Goal: Transaction & Acquisition: Purchase product/service

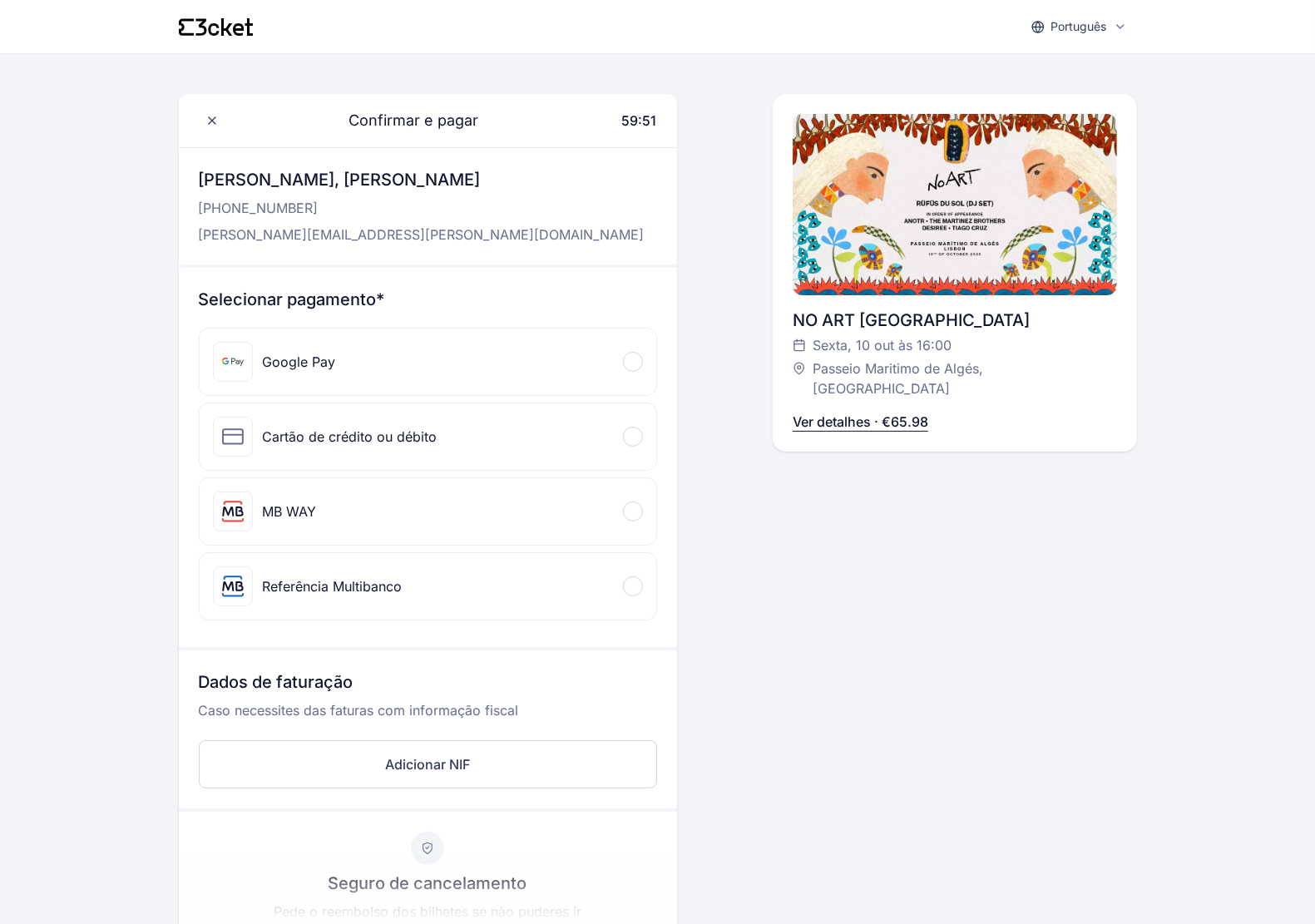
click at [471, 438] on div "Cartão de crédito ou débito" at bounding box center [428, 436] width 457 height 67
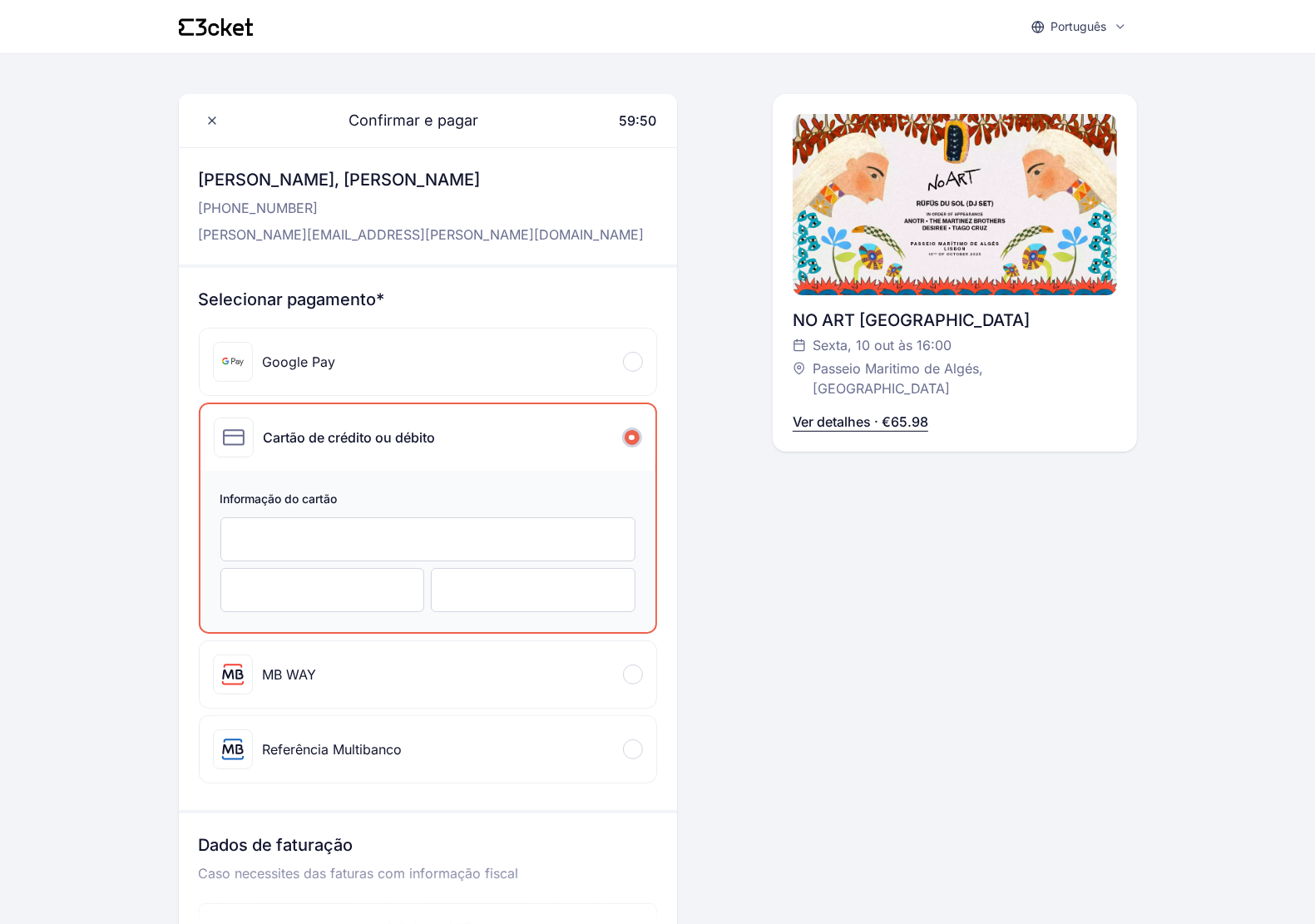
click at [446, 549] on div at bounding box center [428, 539] width 415 height 44
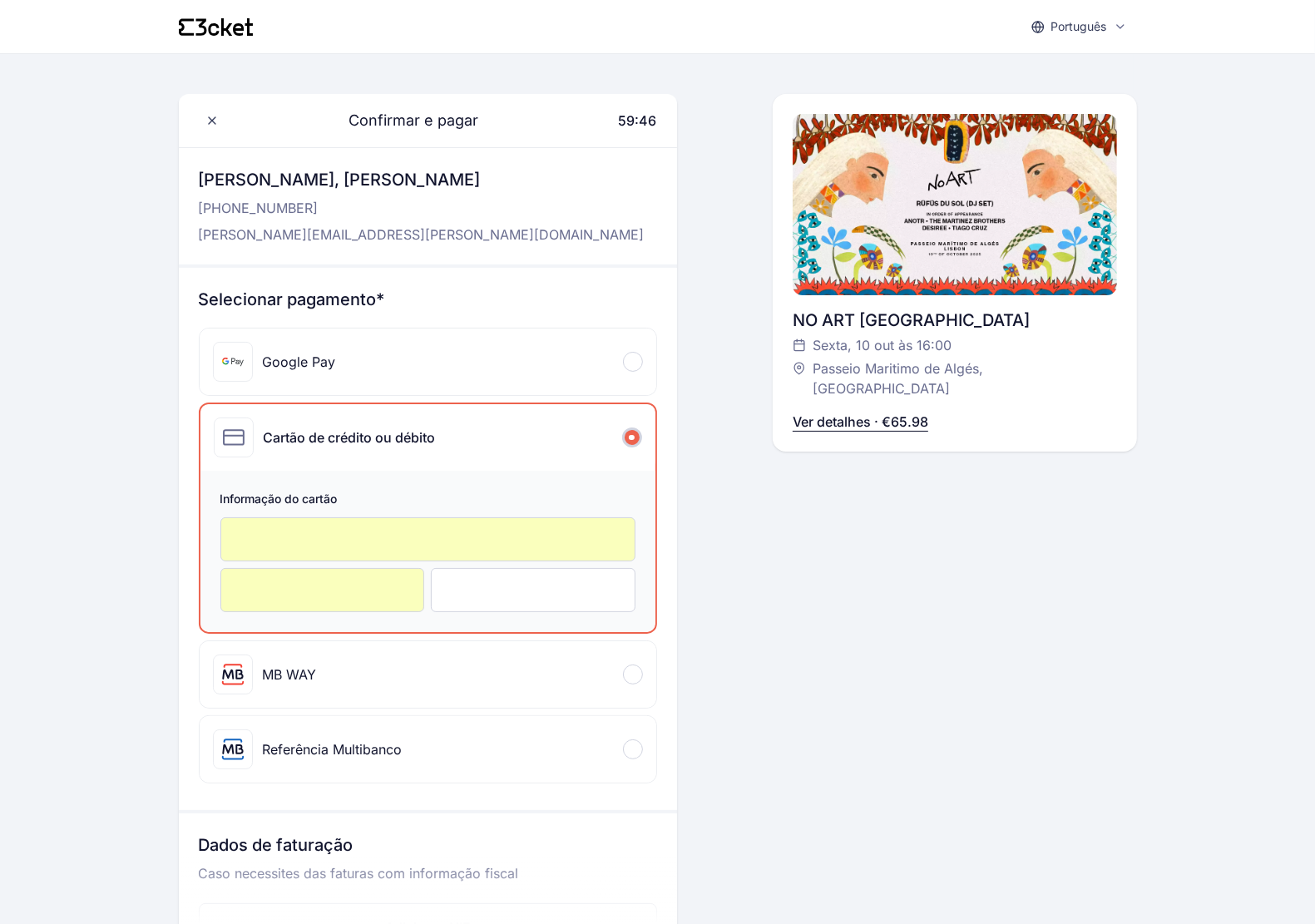
click at [517, 577] on div at bounding box center [533, 590] width 205 height 44
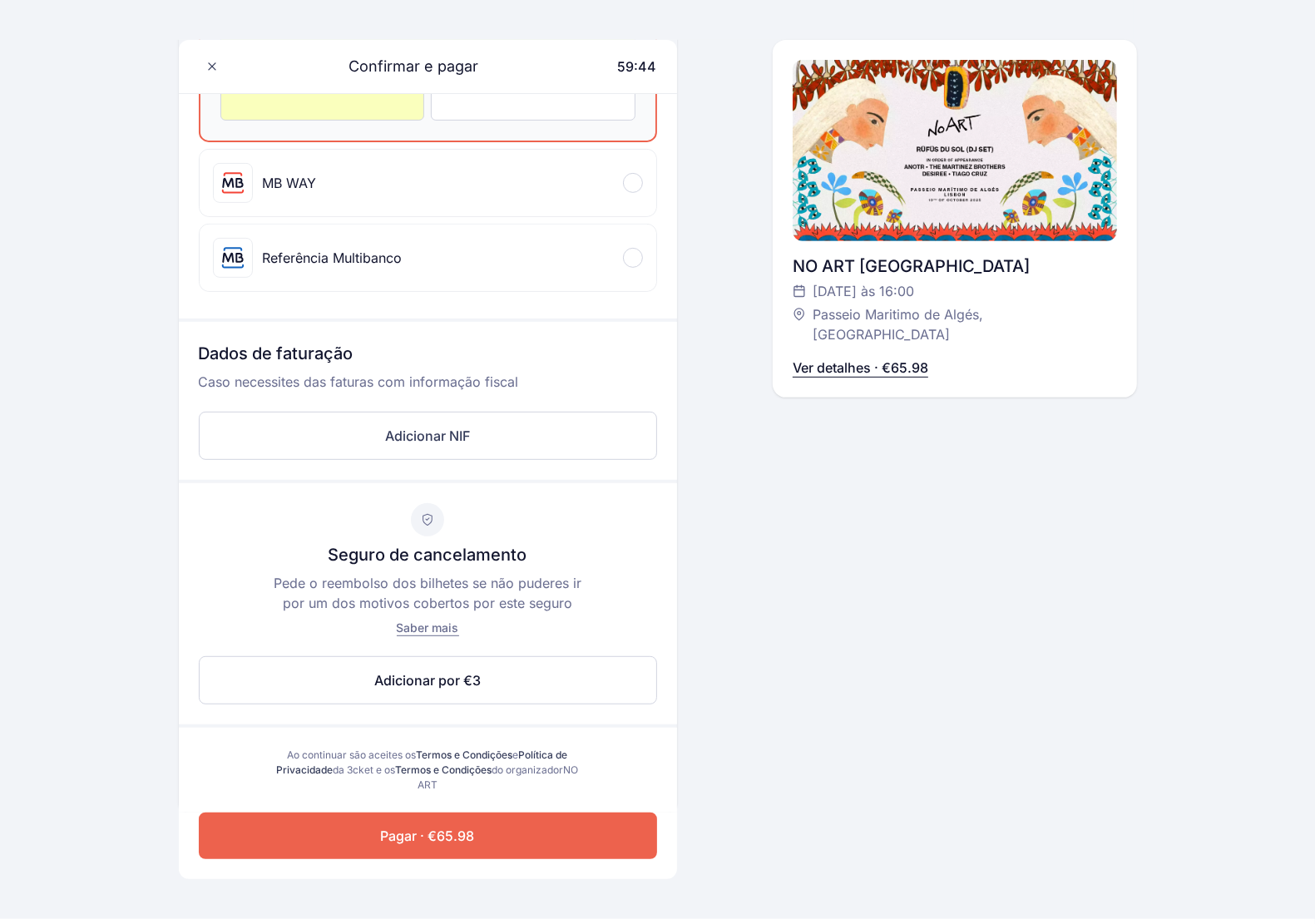
scroll to position [621, 0]
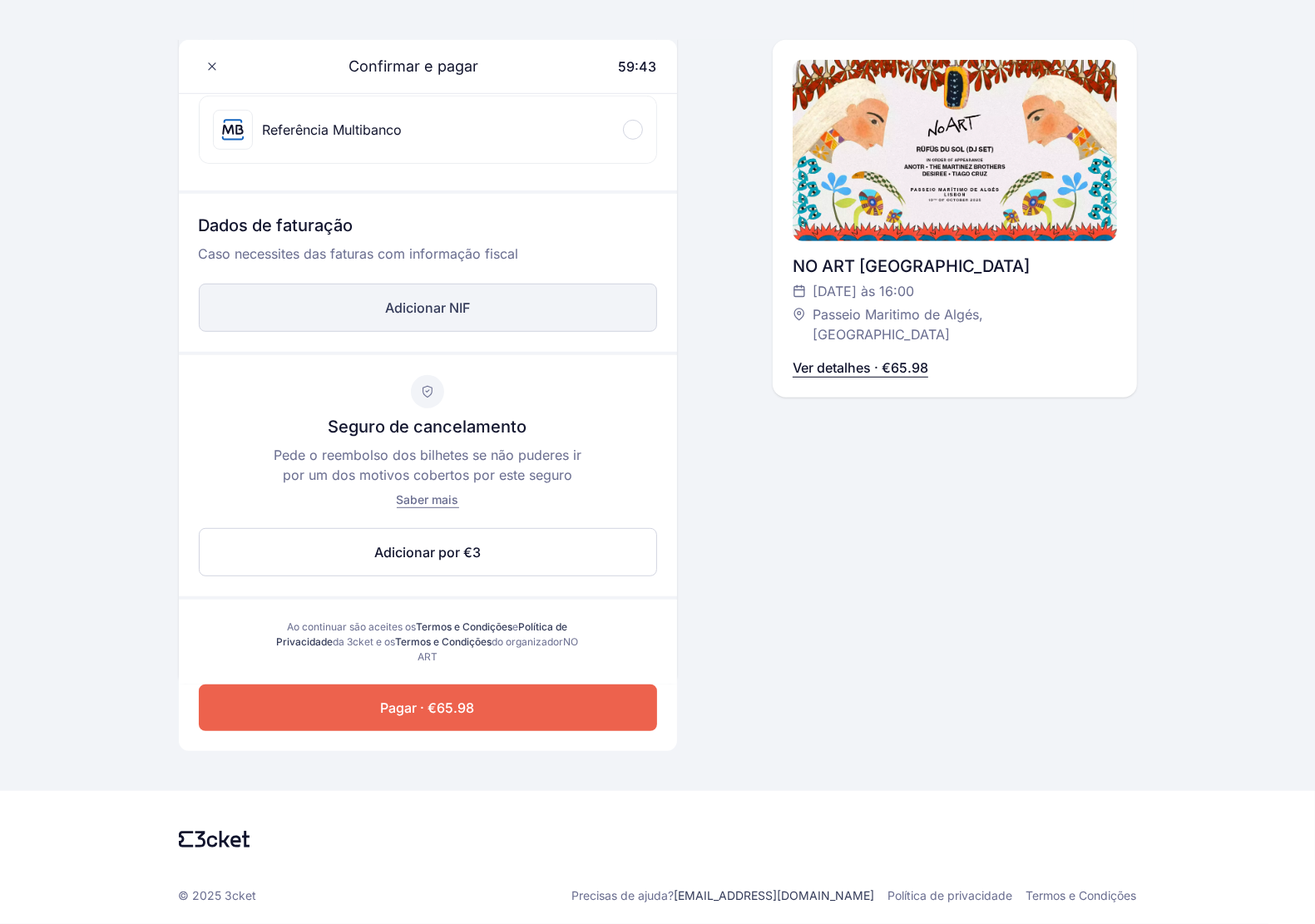
click at [418, 314] on button "Adicionar NIF" at bounding box center [428, 307] width 458 height 48
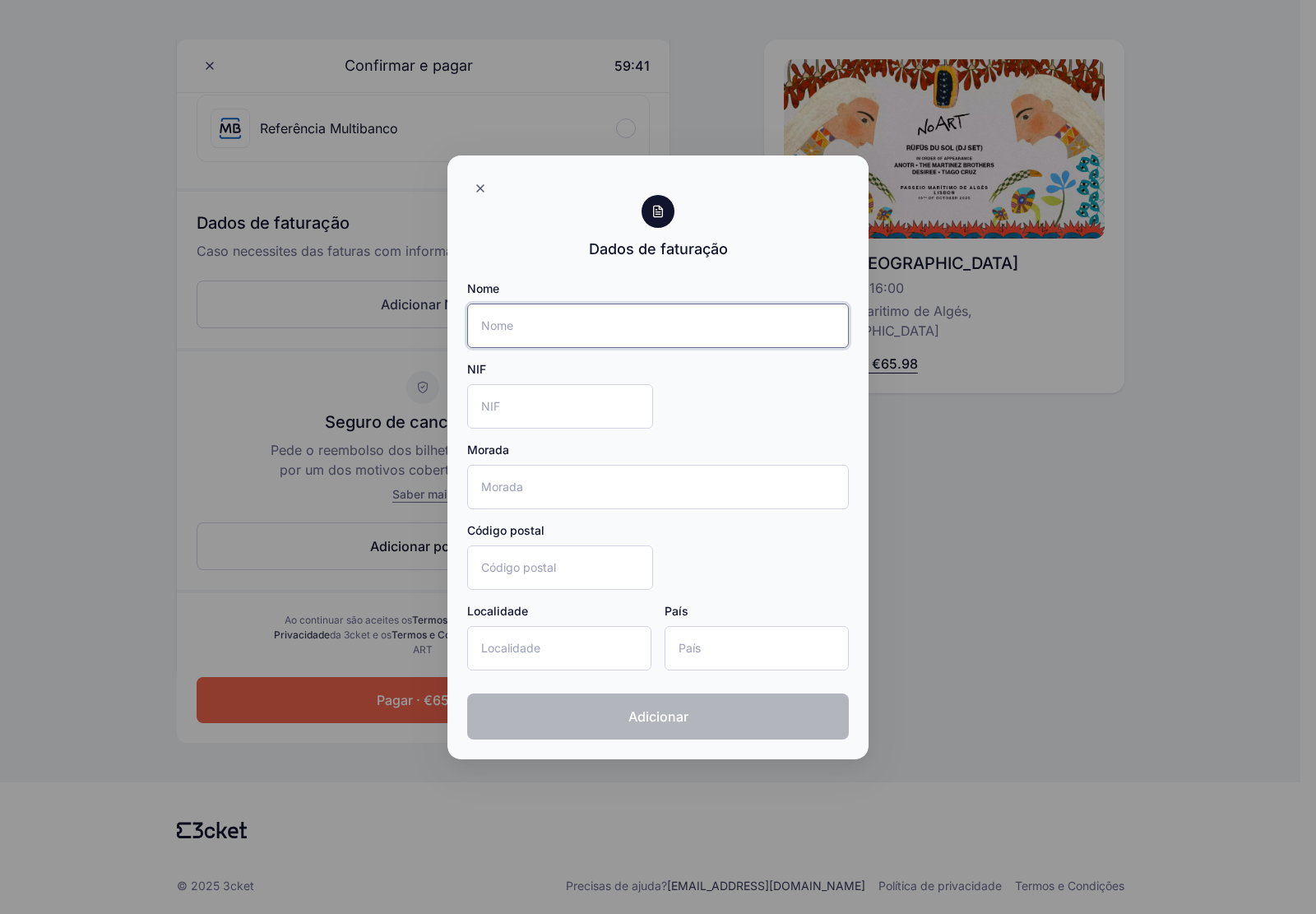
click at [548, 329] on input "Nome" at bounding box center [658, 325] width 381 height 44
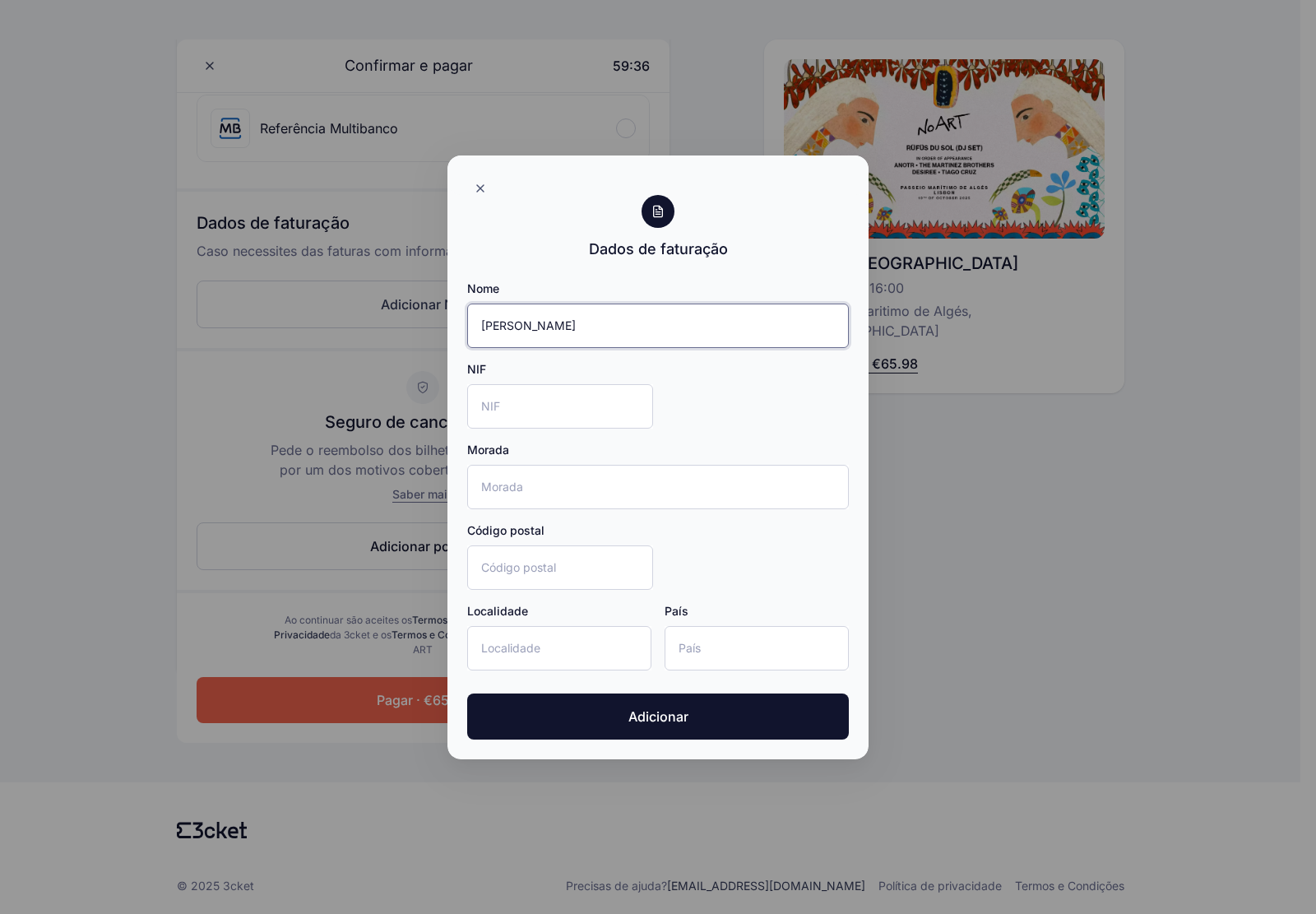
type input "[PERSON_NAME]"
click at [515, 416] on input "NIF" at bounding box center [561, 406] width 186 height 44
type input "321854616"
click at [523, 491] on input "Morada" at bounding box center [658, 487] width 381 height 44
type input "Av. [PERSON_NAME] [PERSON_NAME] 92,"
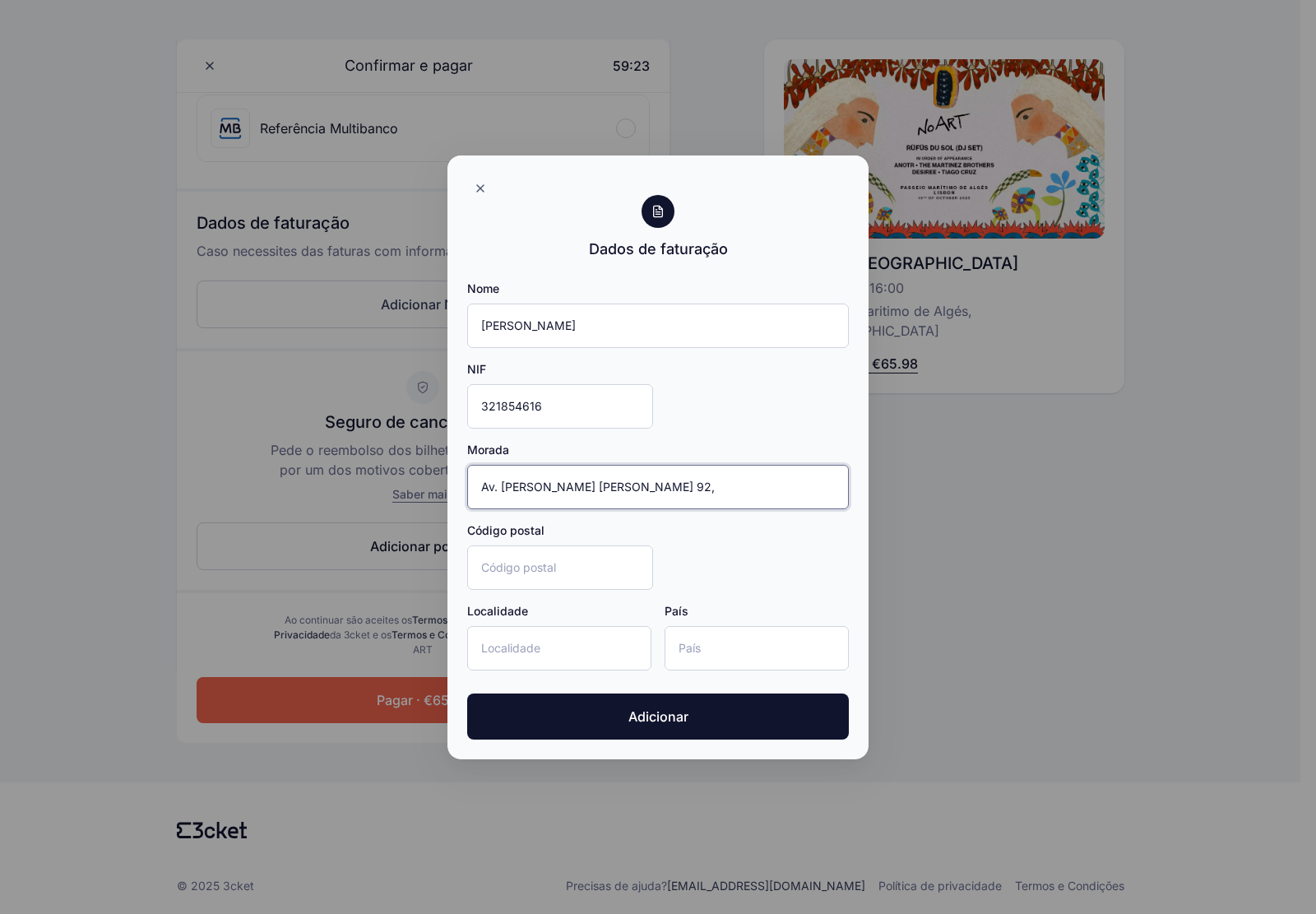
type input "1050-126"
type input "[GEOGRAPHIC_DATA]"
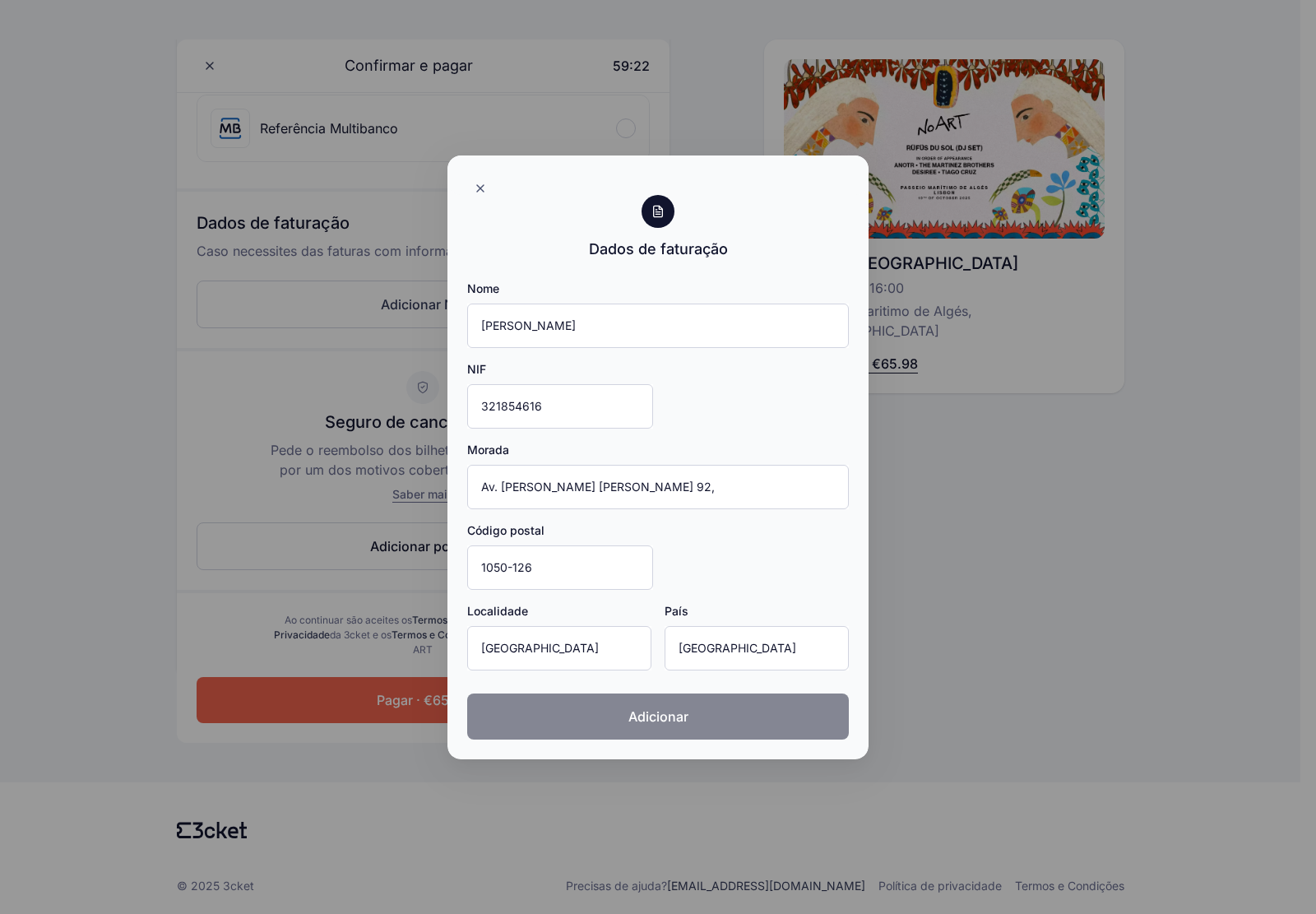
click at [684, 704] on button "Adicionar" at bounding box center [658, 716] width 381 height 46
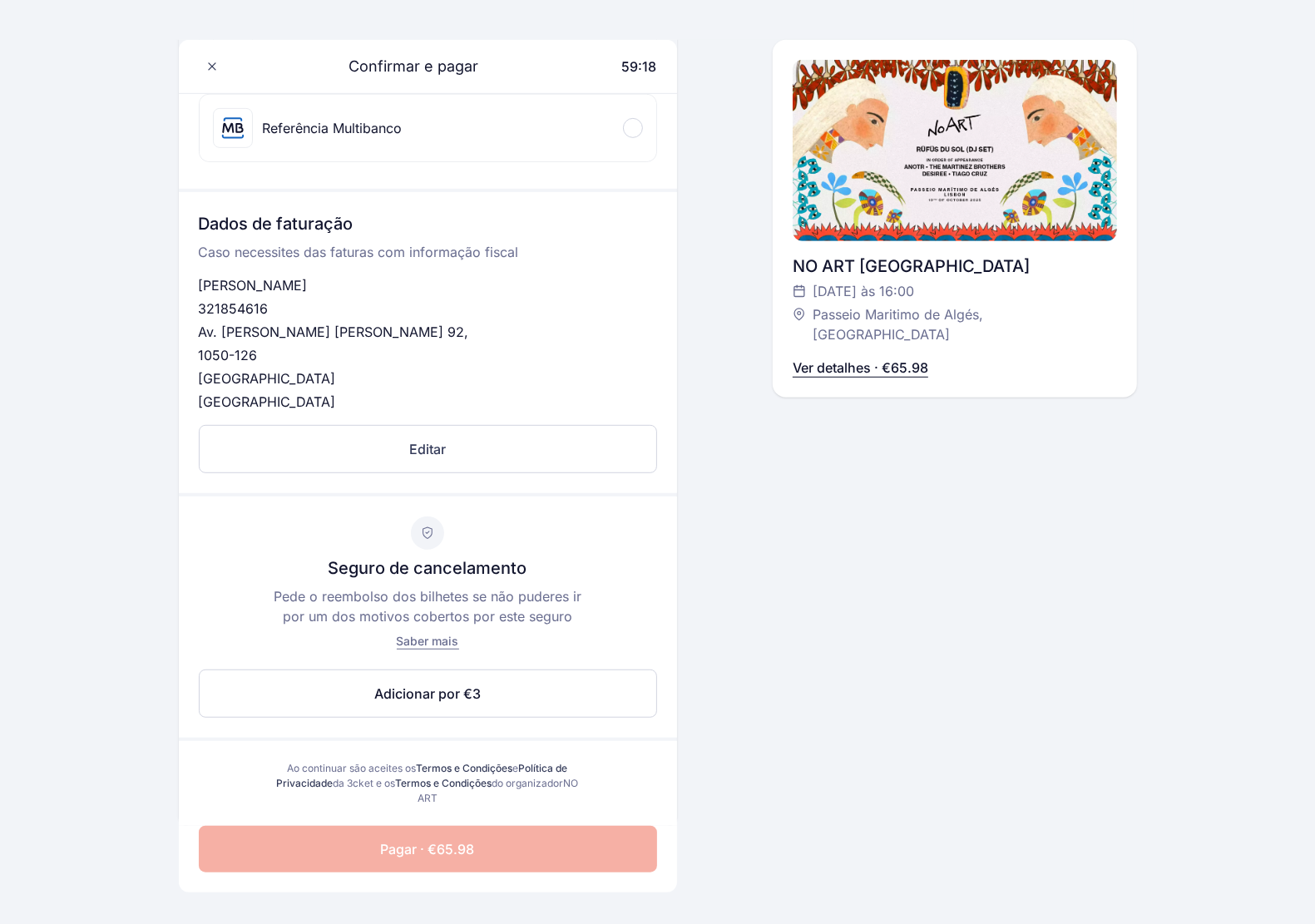
click at [523, 855] on button "Pagar · €65.98" at bounding box center [428, 848] width 458 height 46
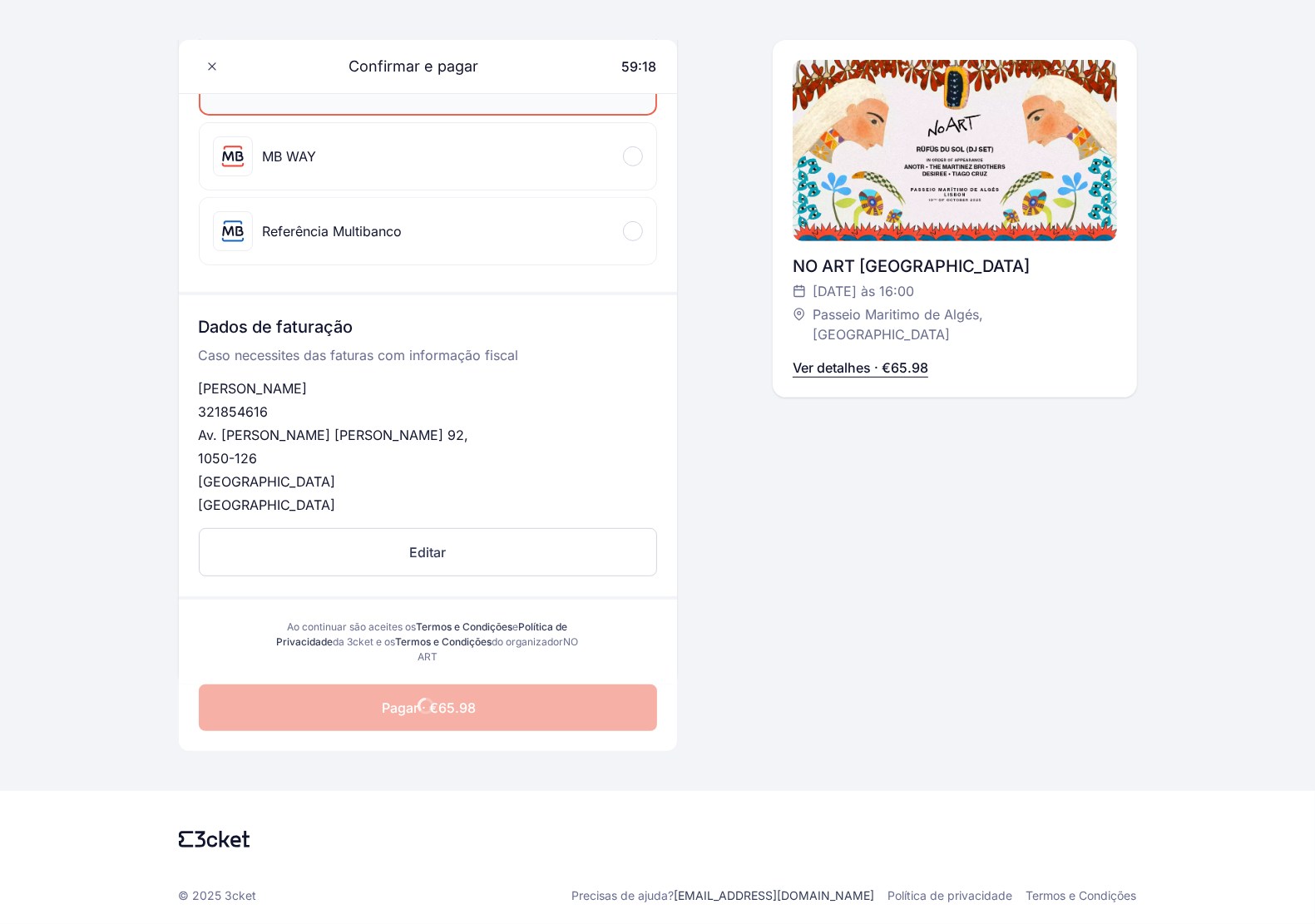
scroll to position [520, 0]
